Goal: Find specific page/section: Find specific page/section

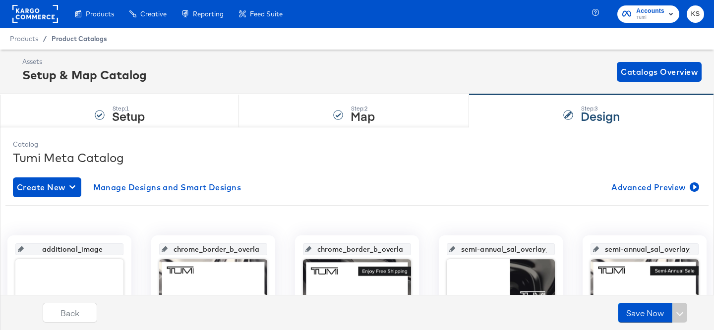
click at [90, 38] on span "Product Catalogs" at bounding box center [80, 39] width 56 height 8
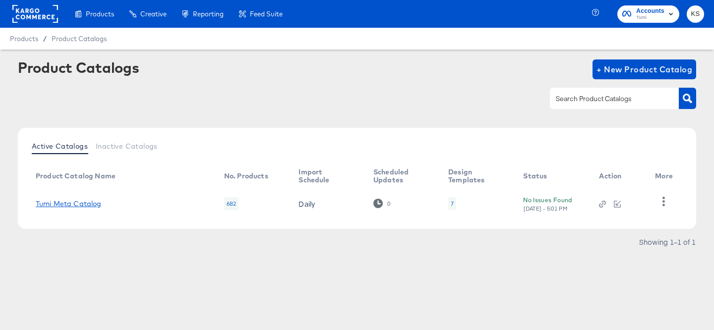
click at [81, 205] on link "Tumi Meta Catalog" at bounding box center [69, 204] width 66 height 8
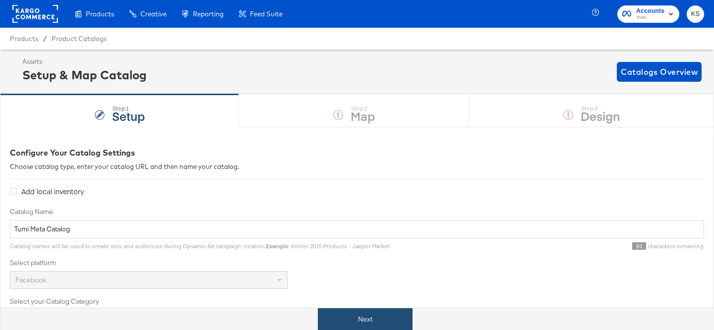
click at [362, 309] on button "Next" at bounding box center [365, 319] width 95 height 22
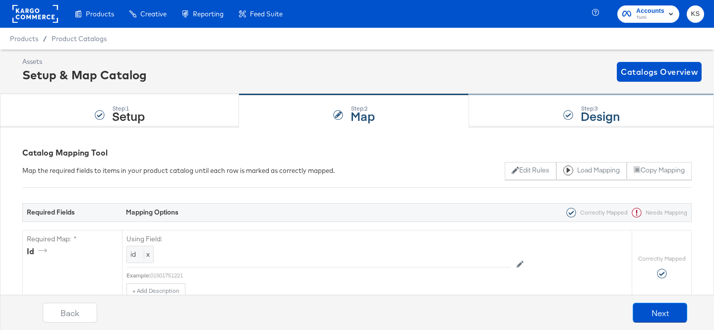
click at [533, 121] on div "Step: 3 Design" at bounding box center [591, 111] width 245 height 33
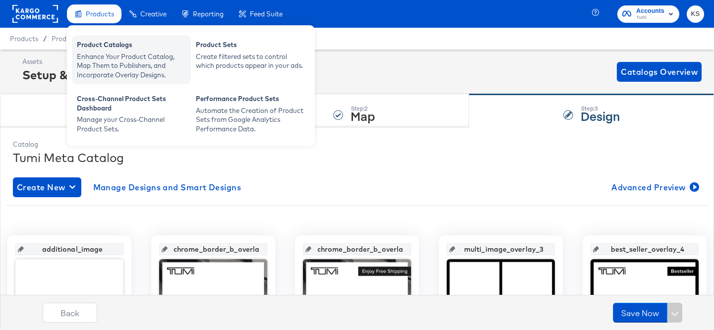
click at [100, 53] on div "Enhance Your Product Catalog, Map Them to Publishers, and Incorporate Overlay D…" at bounding box center [131, 66] width 109 height 28
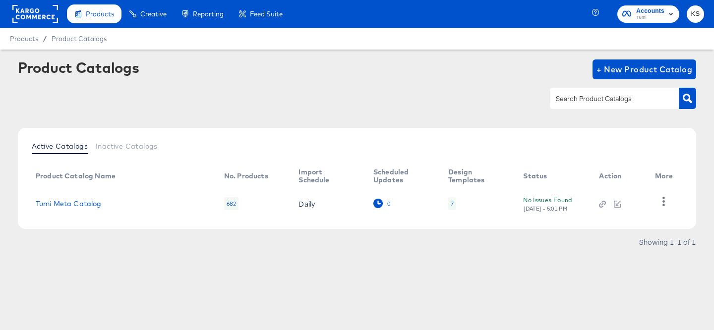
click at [373, 201] on icon at bounding box center [377, 203] width 9 height 9
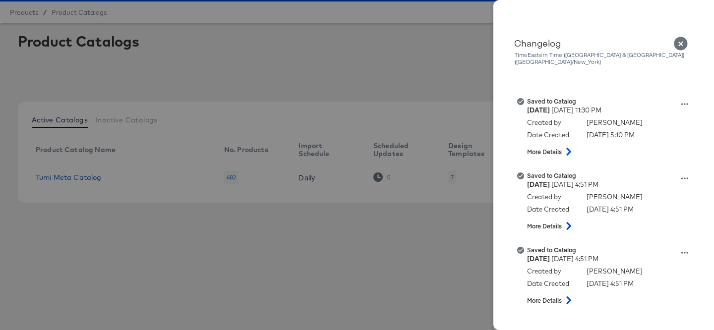
scroll to position [126, 0]
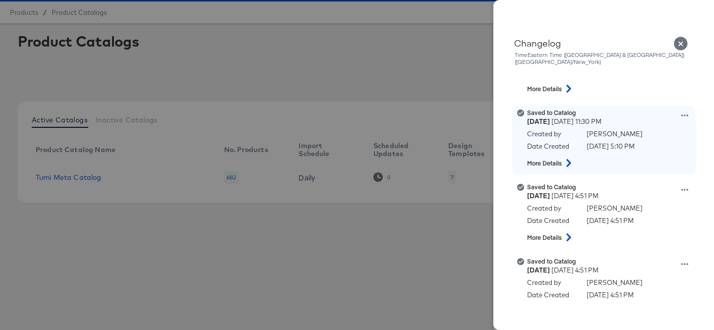
click at [566, 159] on icon at bounding box center [569, 163] width 12 height 8
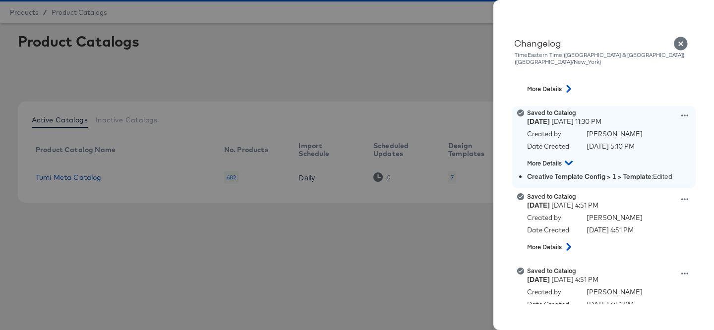
click at [683, 112] on icon at bounding box center [684, 115] width 7 height 7
click at [617, 98] on button "View this version" at bounding box center [638, 105] width 99 height 14
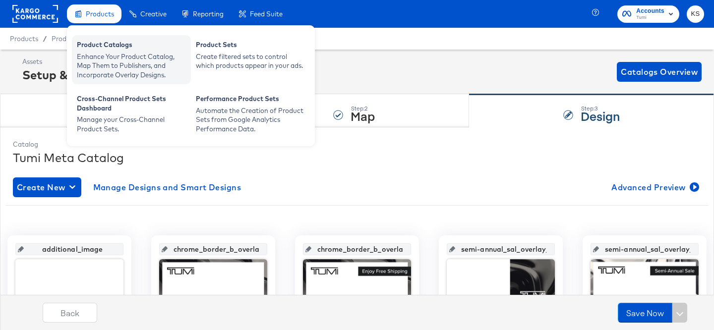
click at [107, 61] on div "Enhance Your Product Catalog, Map Them to Publishers, and Incorporate Overlay D…" at bounding box center [131, 66] width 109 height 28
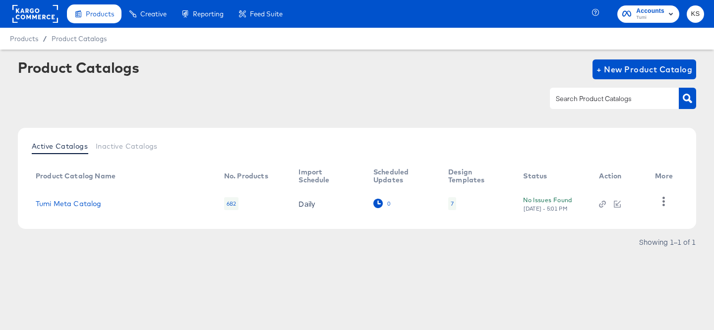
click at [373, 202] on icon at bounding box center [377, 203] width 9 height 9
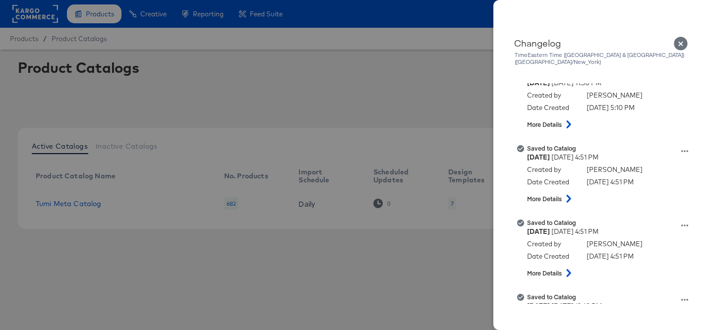
scroll to position [136, 0]
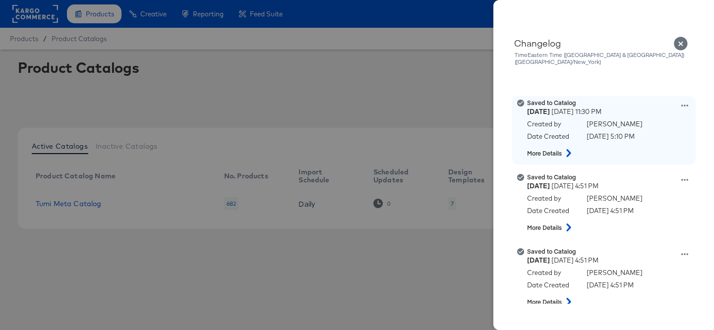
click at [568, 149] on icon at bounding box center [569, 153] width 12 height 8
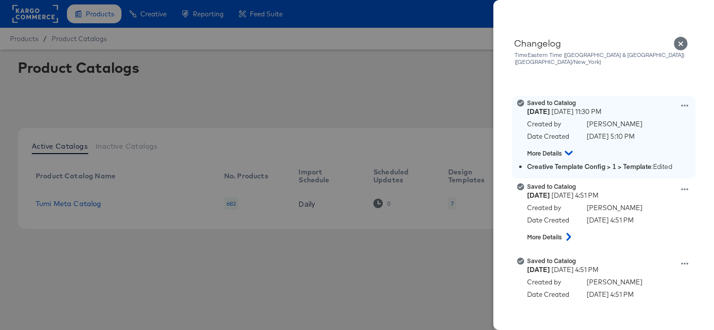
click at [568, 147] on icon at bounding box center [569, 153] width 8 height 12
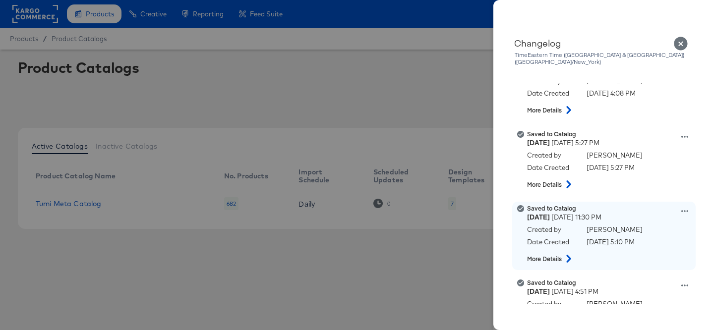
scroll to position [15, 0]
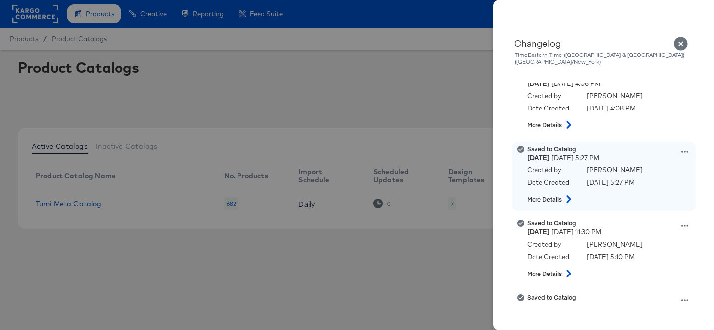
click at [564, 195] on icon at bounding box center [569, 199] width 12 height 8
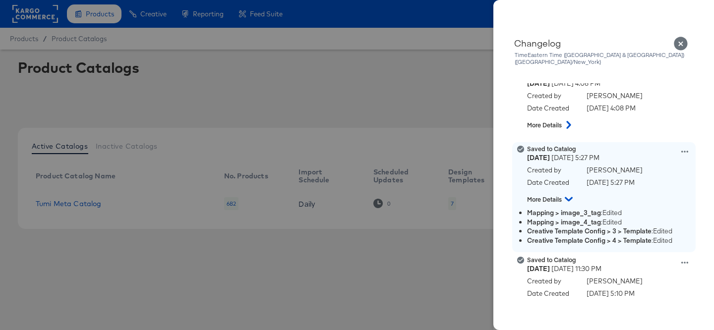
click at [687, 148] on icon at bounding box center [684, 151] width 7 height 7
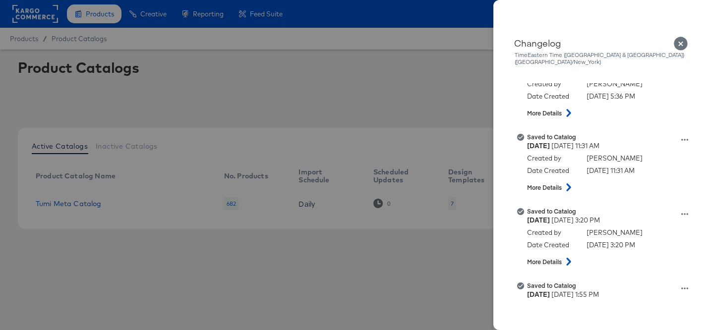
scroll to position [505, 0]
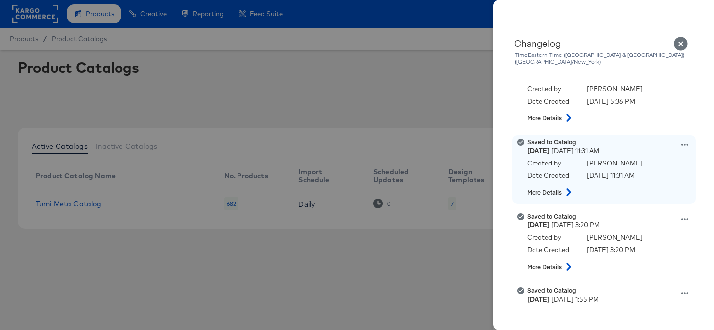
click at [567, 188] on icon at bounding box center [569, 192] width 12 height 8
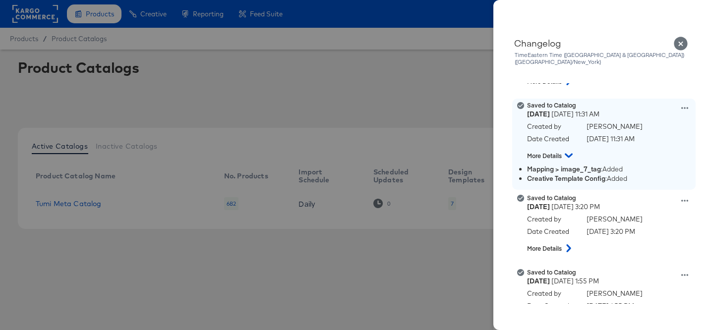
scroll to position [496, 0]
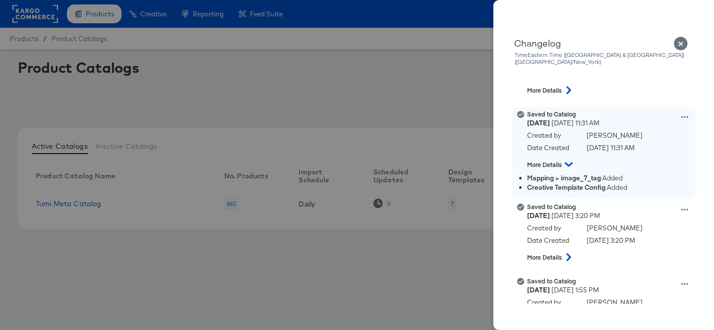
click at [685, 114] on icon at bounding box center [684, 117] width 7 height 7
click at [630, 103] on button "View this version" at bounding box center [638, 106] width 99 height 14
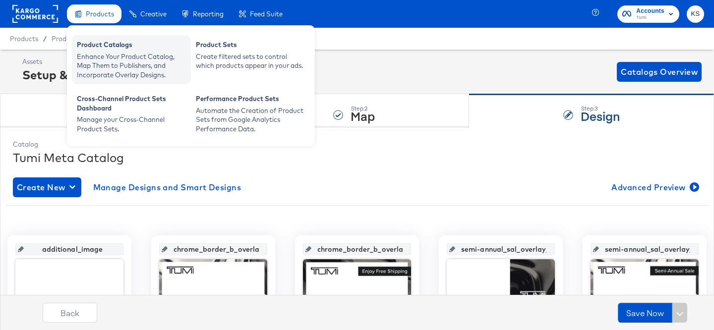
click at [103, 46] on div "Product Catalogs" at bounding box center [131, 46] width 109 height 12
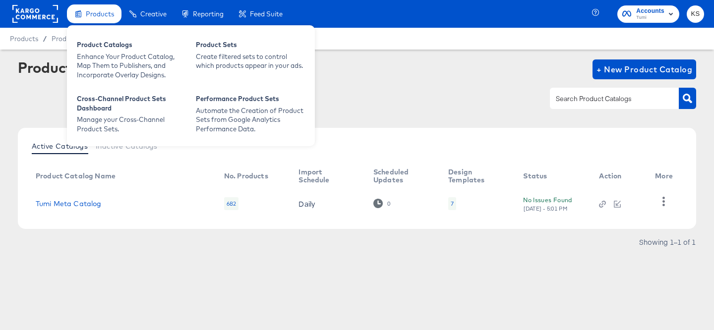
click at [111, 15] on span "Products" at bounding box center [100, 14] width 28 height 8
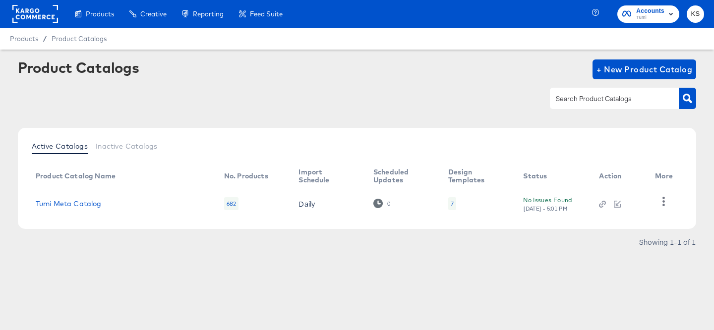
click at [639, 17] on span "Tumi" at bounding box center [650, 18] width 28 height 8
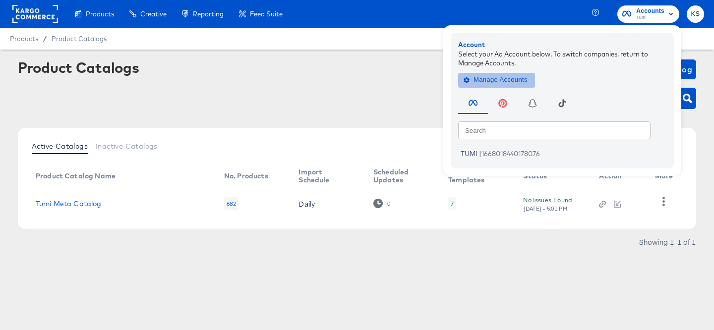
click at [529, 78] on button "Manage Accounts" at bounding box center [496, 79] width 77 height 15
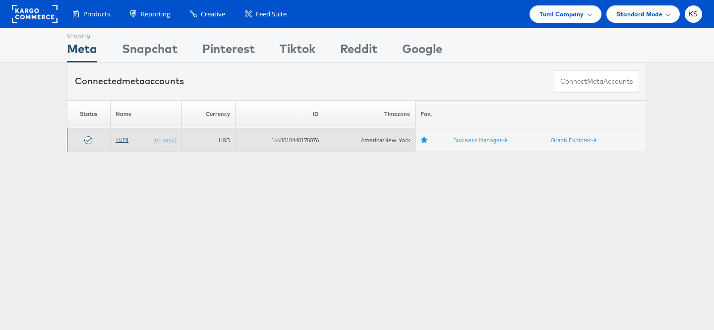
click at [123, 140] on link "TUMI" at bounding box center [122, 139] width 13 height 7
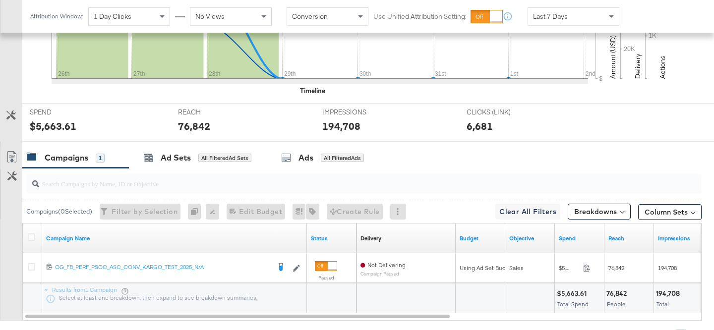
scroll to position [335, 0]
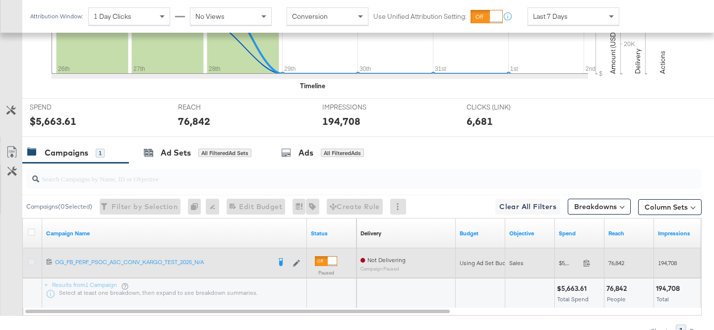
click at [35, 260] on icon at bounding box center [31, 261] width 7 height 7
click at [0, 0] on input "checkbox" at bounding box center [0, 0] width 0 height 0
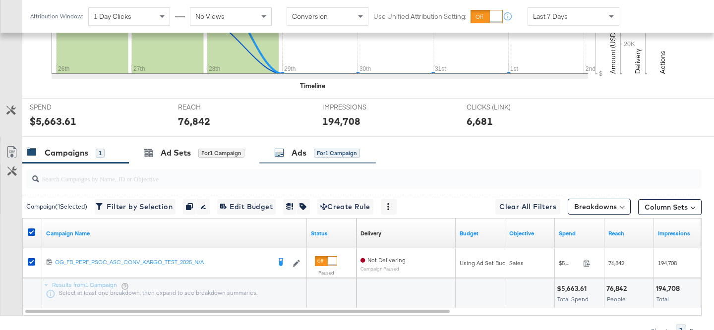
click at [291, 155] on div "Ads for 1 Campaign" at bounding box center [317, 152] width 86 height 11
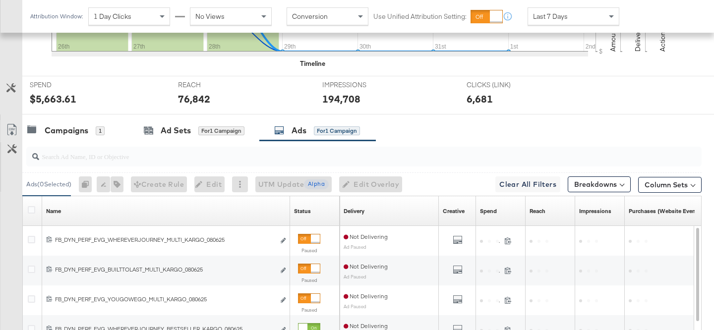
scroll to position [362, 0]
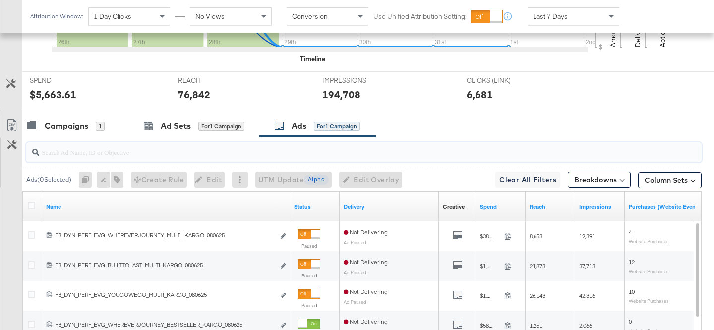
click at [195, 155] on input "search" at bounding box center [340, 147] width 603 height 19
paste input "FB_COLL_PERF_PROMO_SAS_BLACK_KARGO_050125"
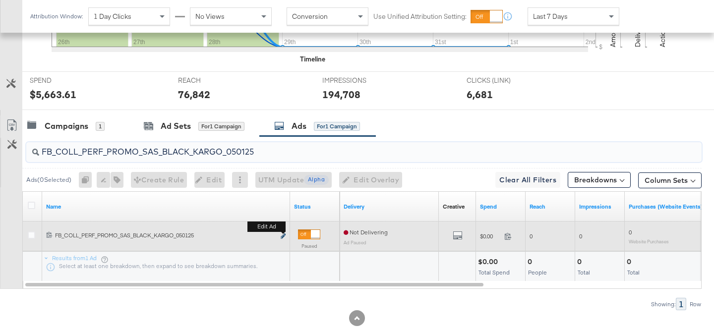
type input "FB_COLL_PERF_PROMO_SAS_BLACK_KARGO_050125"
click at [283, 235] on icon "link" at bounding box center [283, 236] width 5 height 5
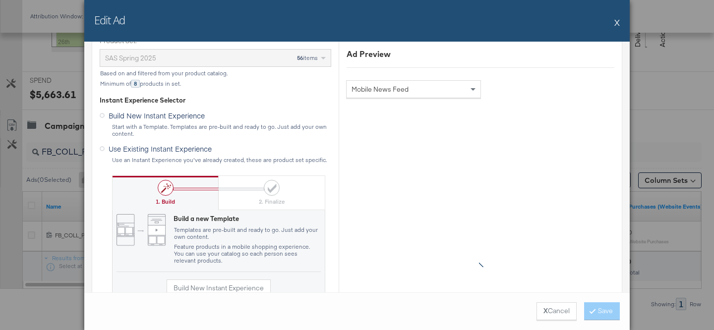
scroll to position [501, 0]
click at [616, 20] on button "X" at bounding box center [616, 22] width 5 height 20
